Goal: Task Accomplishment & Management: Use online tool/utility

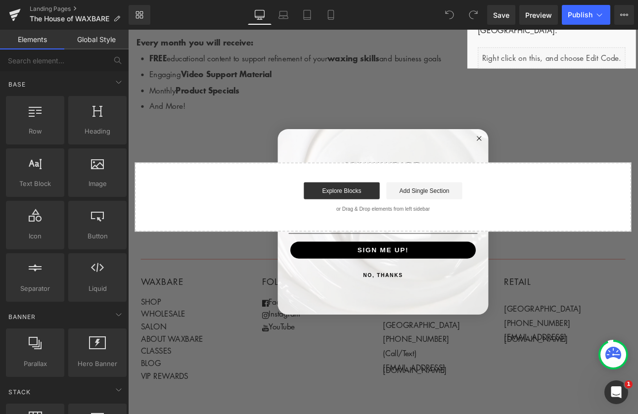
scroll to position [440, 0]
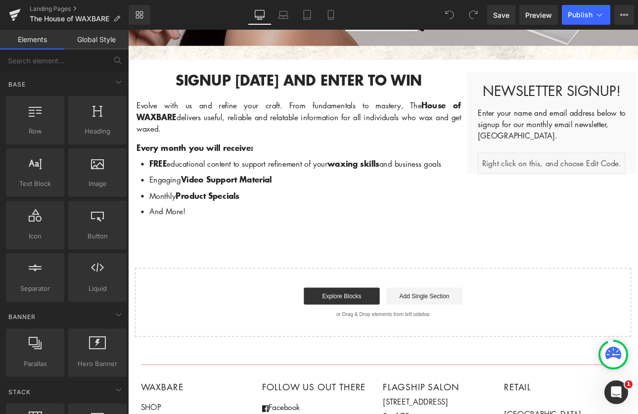
scroll to position [157, 0]
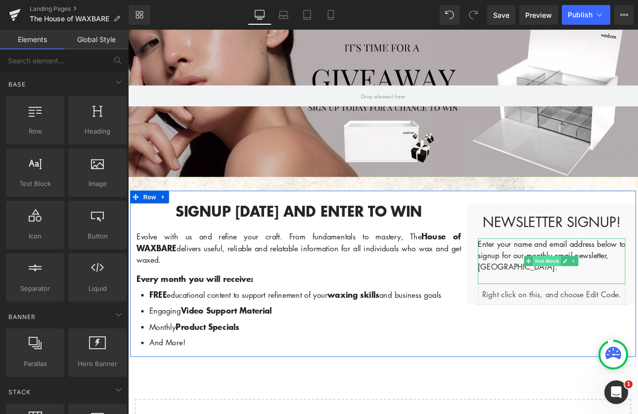
click at [624, 295] on span "Text Block" at bounding box center [619, 301] width 33 height 12
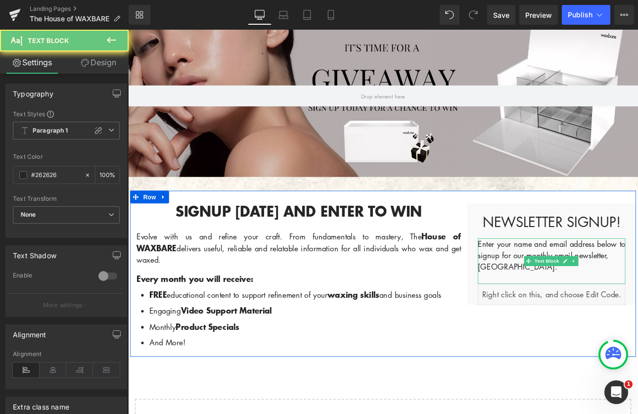
click at [549, 284] on p "Enter your name and email address below to signup for our monthly email newslet…" at bounding box center [624, 294] width 173 height 40
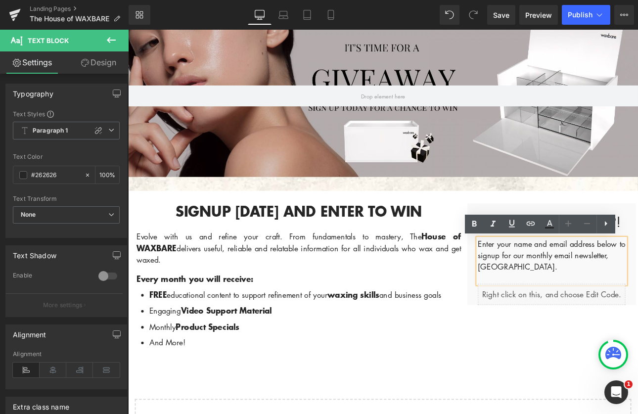
click at [637, 298] on p "Enter your name and email address below to signup for our monthly email newslet…" at bounding box center [624, 294] width 173 height 40
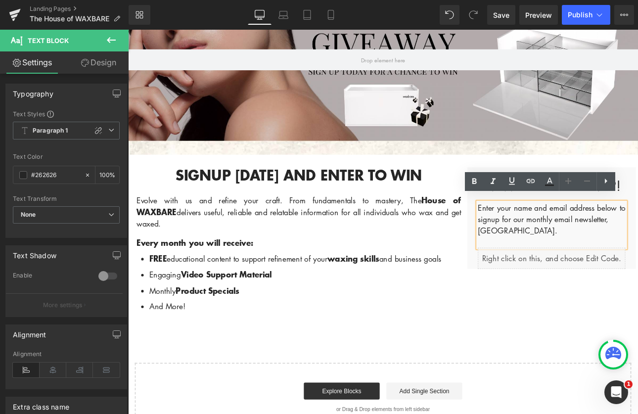
scroll to position [206, 0]
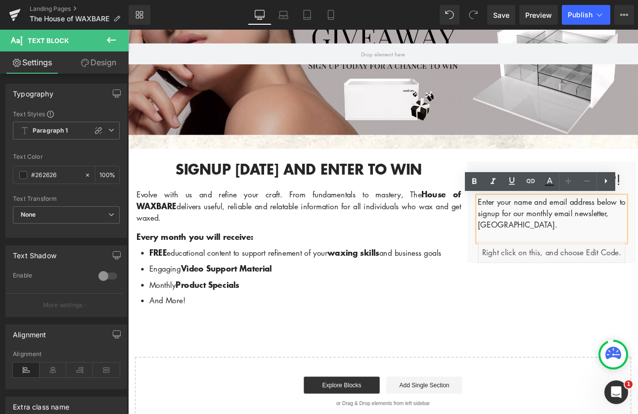
click at [579, 327] on div "Signup today and enter to win Heading Evolve with us and refine your craft. Fro…" at bounding box center [427, 266] width 593 height 195
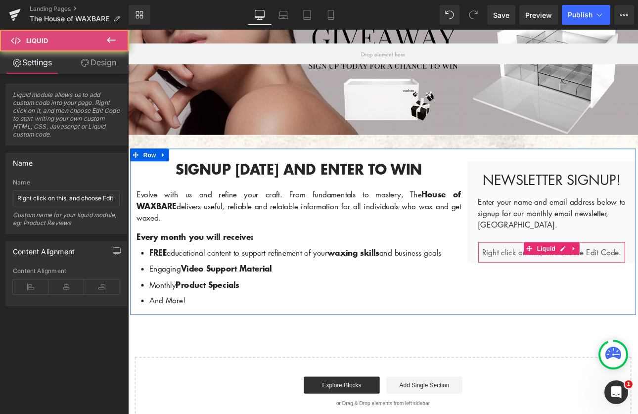
click at [590, 297] on div "Liquid" at bounding box center [624, 290] width 173 height 25
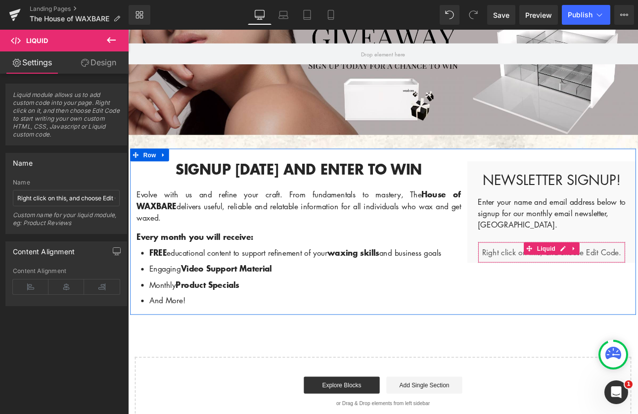
click at [637, 294] on div "Liquid" at bounding box center [624, 290] width 173 height 25
click at [637, 286] on div "Liquid" at bounding box center [624, 290] width 173 height 25
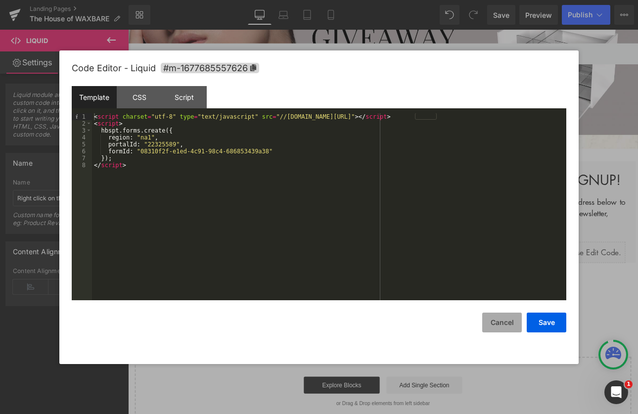
click at [492, 316] on button "Cancel" at bounding box center [502, 322] width 40 height 20
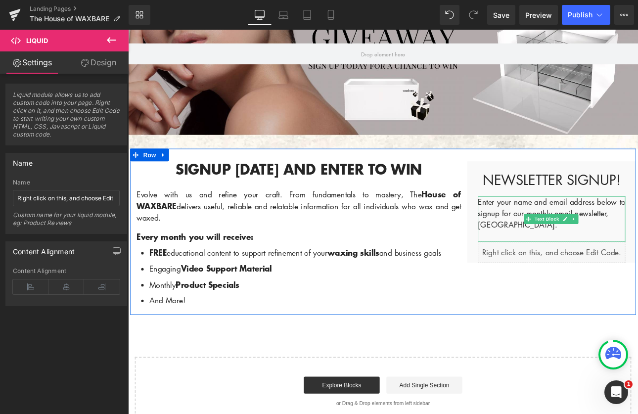
scroll to position [208, 0]
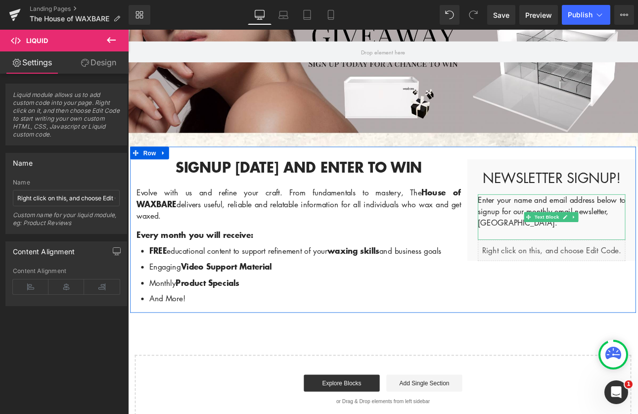
click at [570, 265] on p at bounding box center [624, 269] width 173 height 13
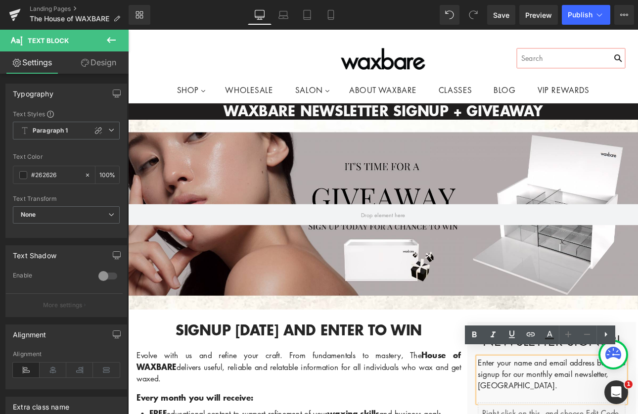
scroll to position [0, 0]
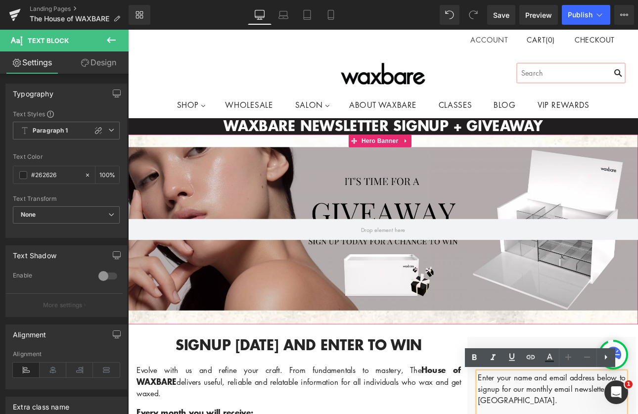
click at [424, 216] on div at bounding box center [427, 264] width 598 height 222
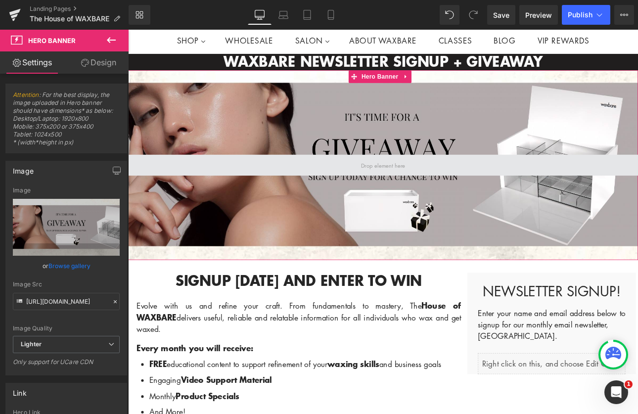
scroll to position [78, 0]
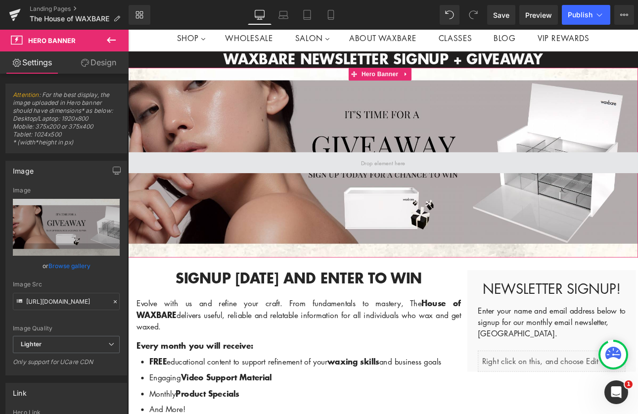
click at [502, 179] on span at bounding box center [427, 186] width 598 height 25
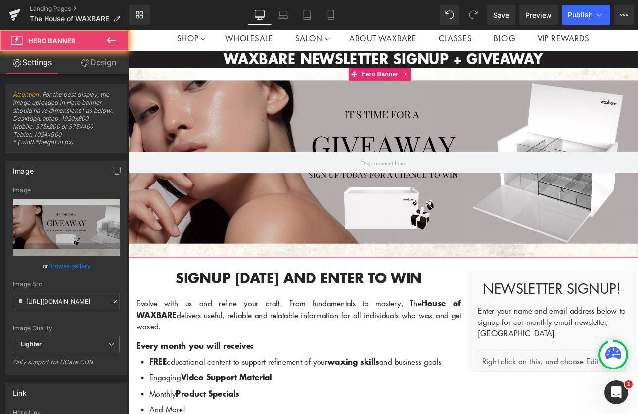
drag, startPoint x: 499, startPoint y: 190, endPoint x: 504, endPoint y: 167, distance: 24.2
click at [504, 167] on div "Hero Banner" at bounding box center [427, 186] width 598 height 222
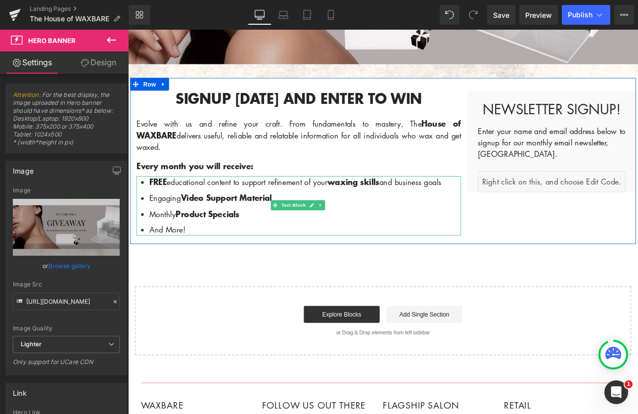
scroll to position [310, 0]
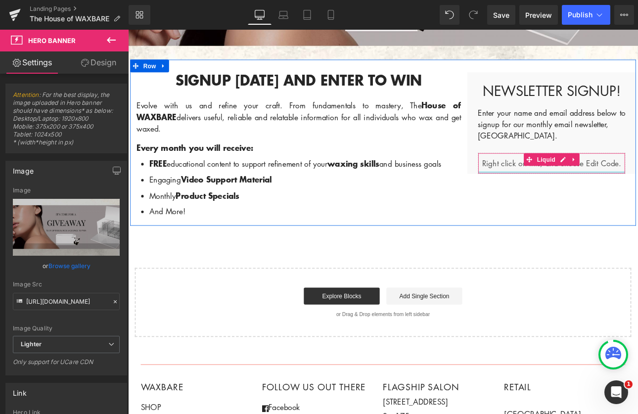
click at [579, 196] on div at bounding box center [625, 197] width 172 height 2
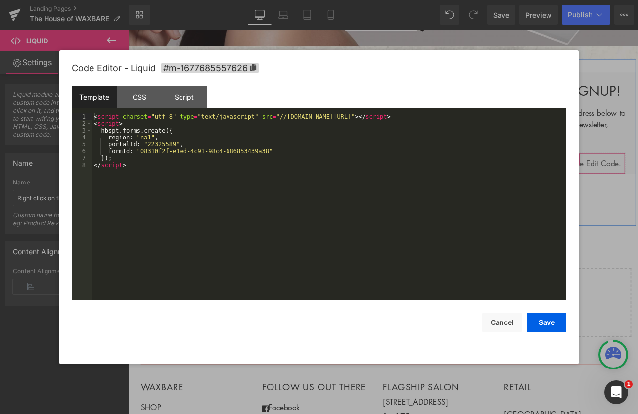
click at [633, 180] on div "Liquid" at bounding box center [624, 186] width 173 height 25
click at [615, 226] on div at bounding box center [319, 207] width 638 height 414
